Goal: Find specific page/section: Find specific page/section

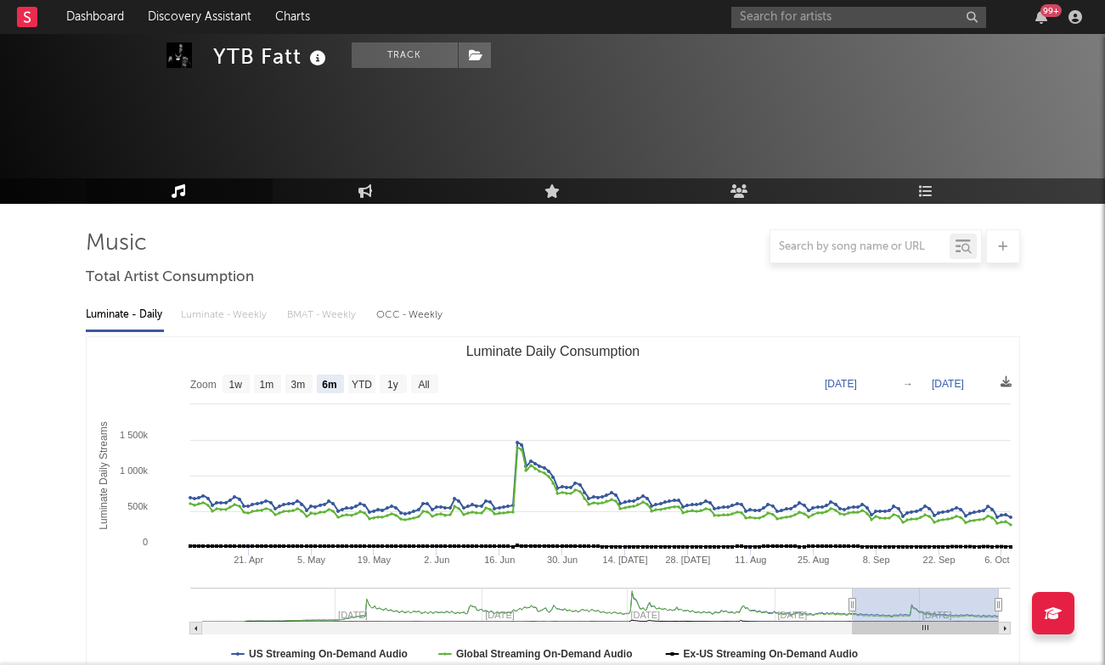
select select "6m"
click at [856, 14] on input "text" at bounding box center [858, 17] width 255 height 21
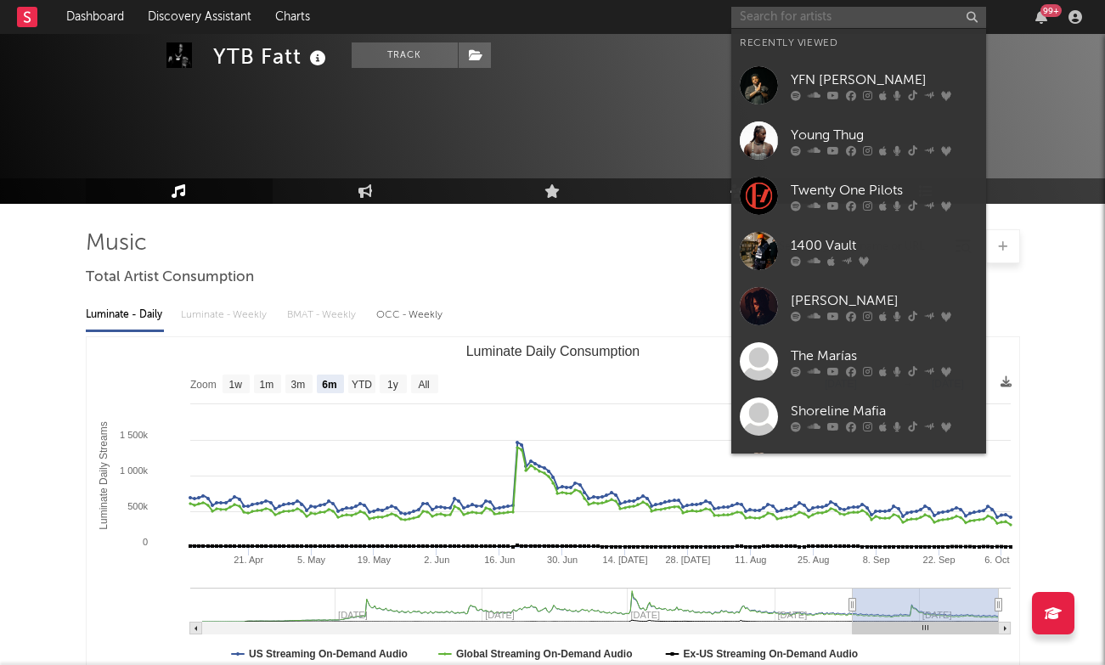
scroll to position [870, 0]
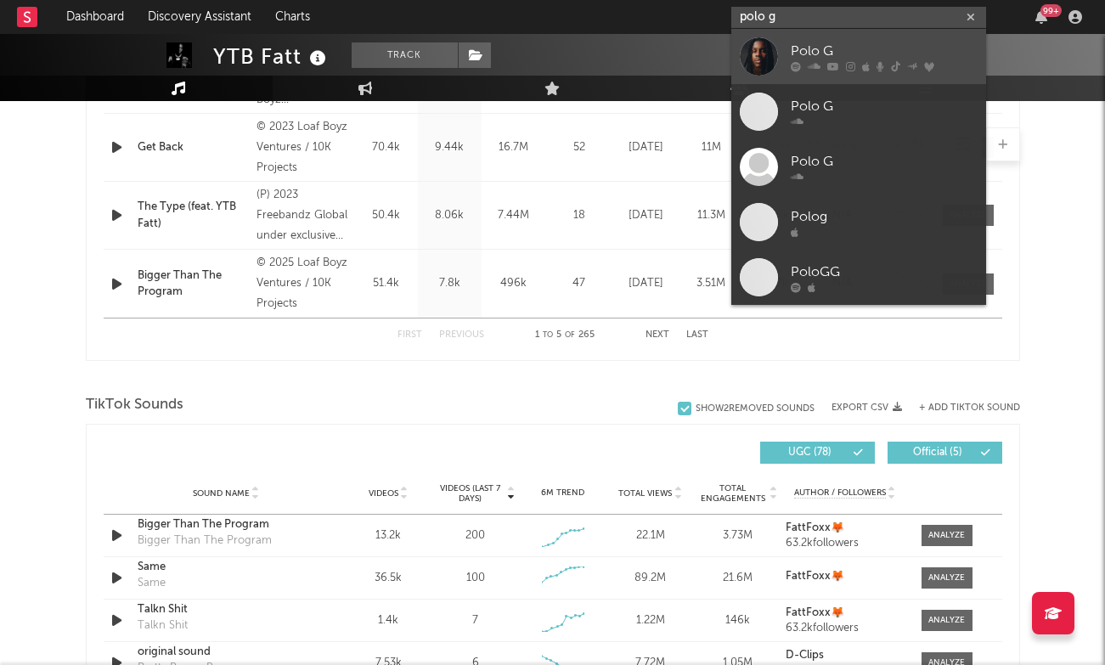
type input "polo g"
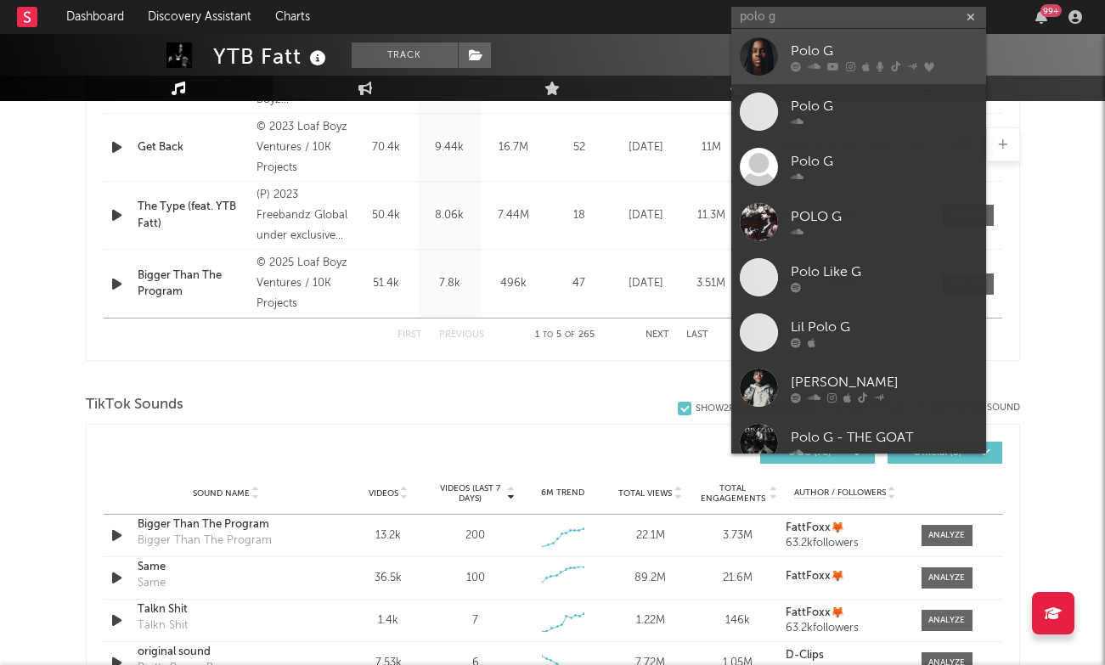
click at [852, 38] on link "Polo G" at bounding box center [858, 56] width 255 height 55
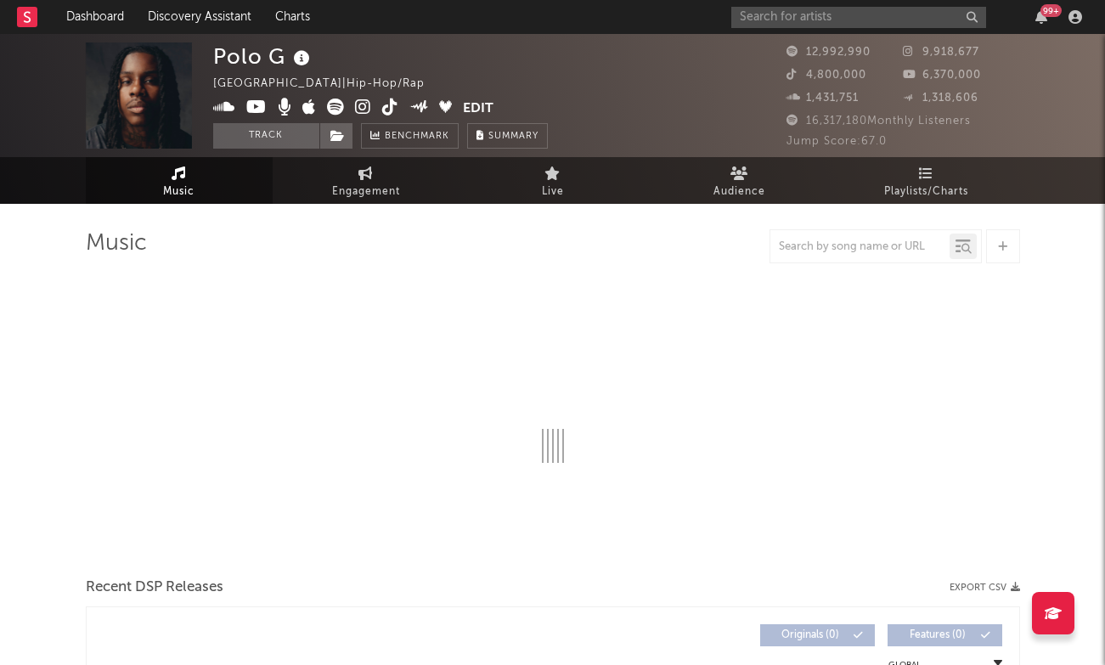
select select "6m"
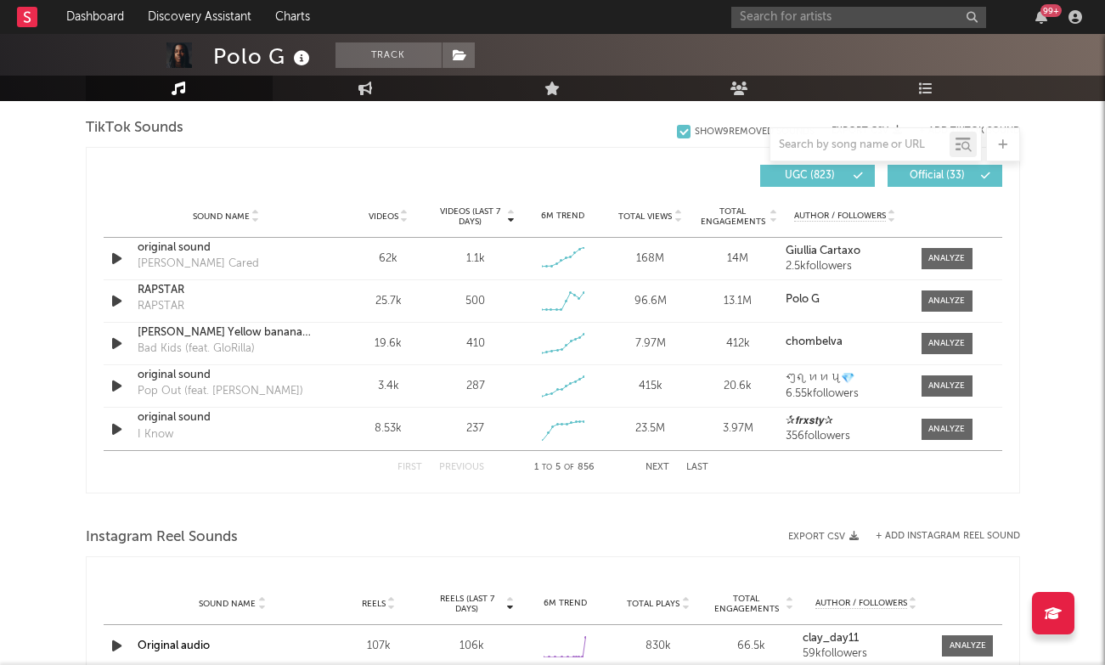
scroll to position [1110, 0]
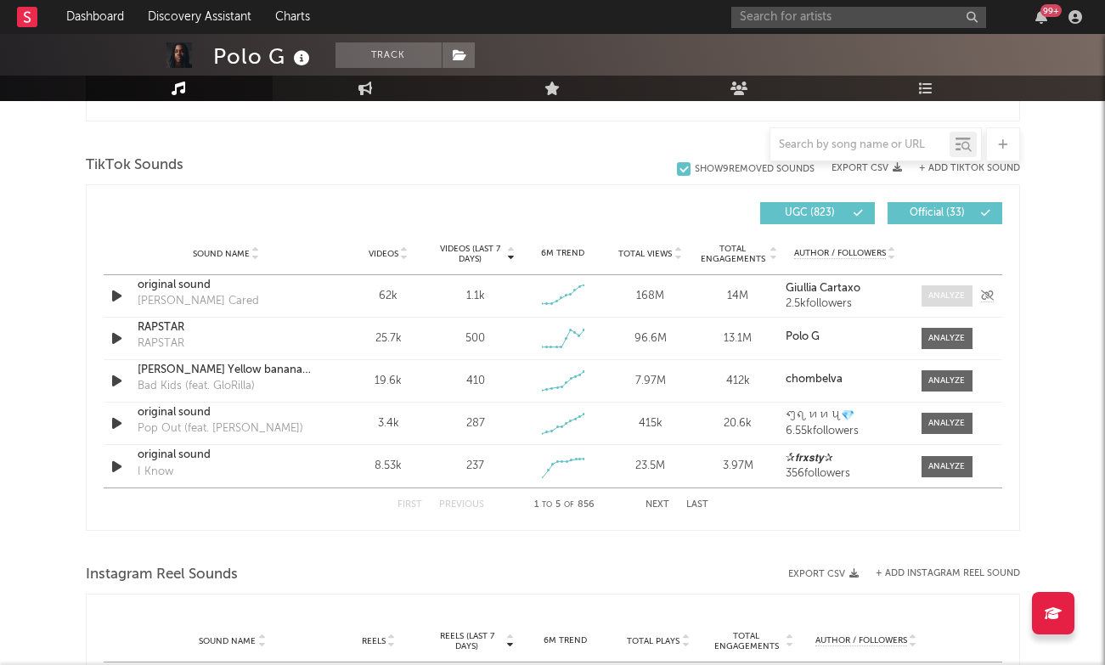
click at [947, 292] on div at bounding box center [946, 295] width 37 height 13
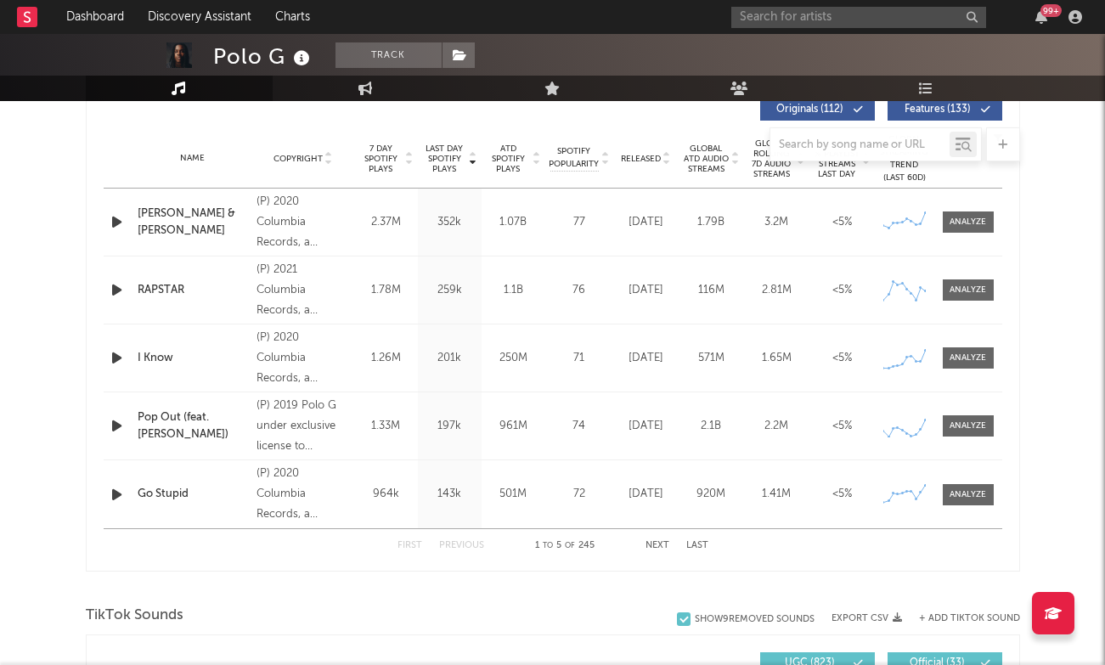
scroll to position [497, 0]
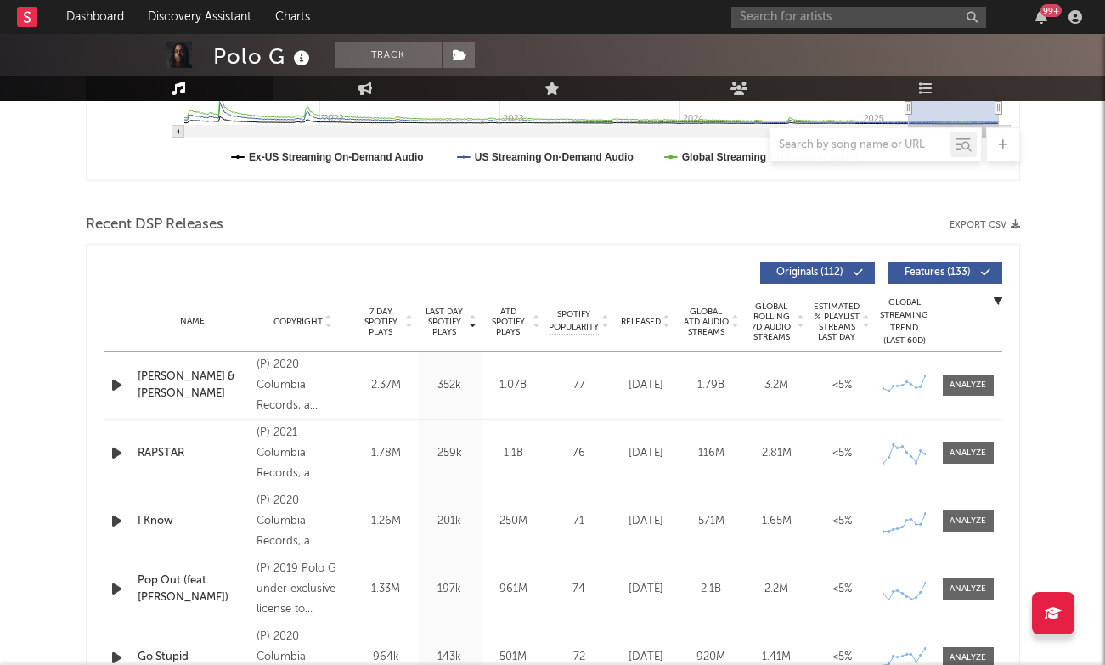
select select "6m"
